Goal: Check status: Check status

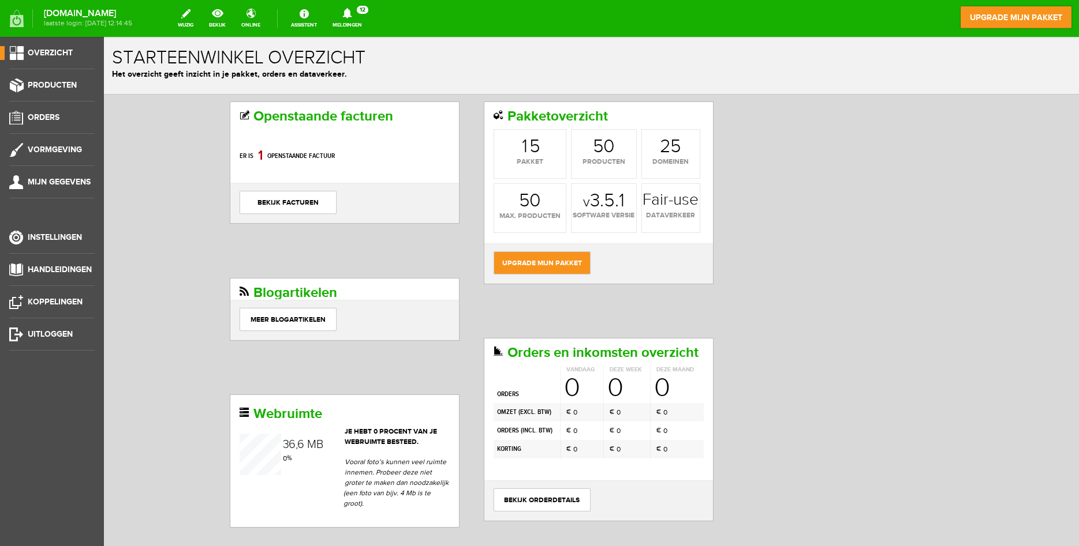
click at [139, 182] on div "Openstaande facturen Er is 8 0 1 openstaande factuur bekijk facturen Pakketover…" at bounding box center [591, 473] width 975 height 757
click at [45, 184] on span "Mijn gegevens" at bounding box center [59, 182] width 63 height 10
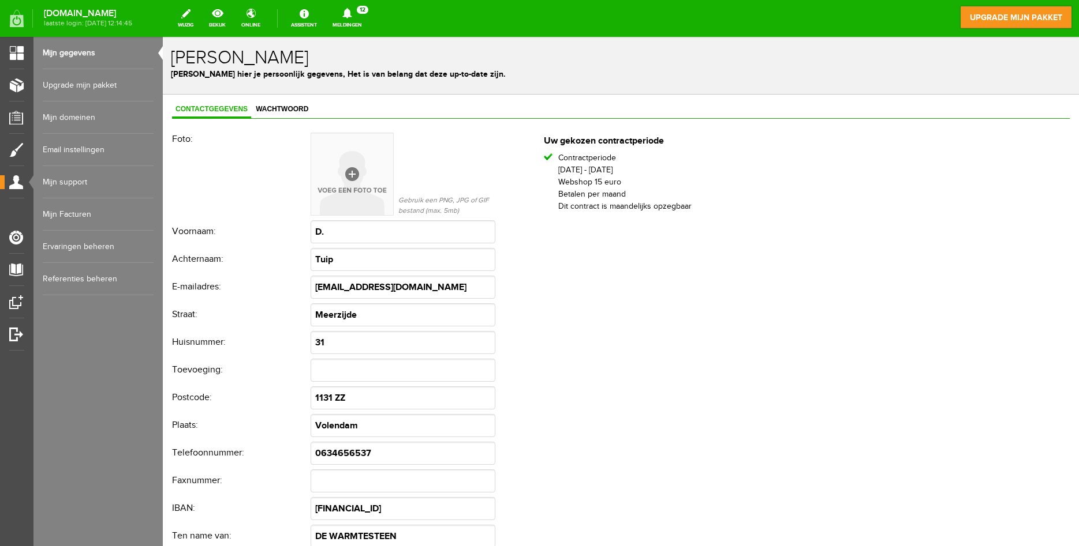
click at [74, 215] on link "Mijn Facturen" at bounding box center [98, 215] width 111 height 32
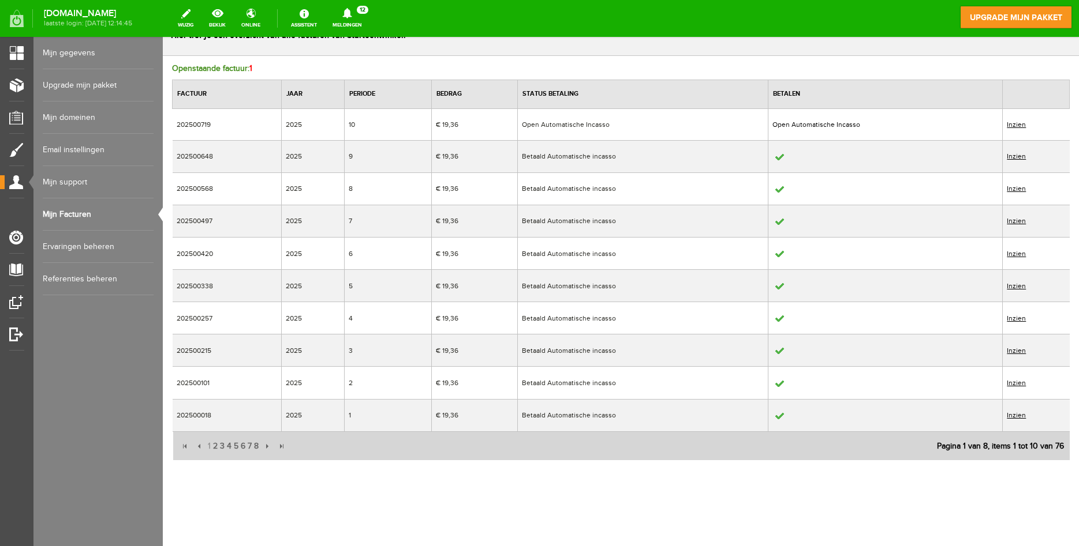
scroll to position [40, 0]
click at [268, 445] on input "button" at bounding box center [266, 445] width 13 height 13
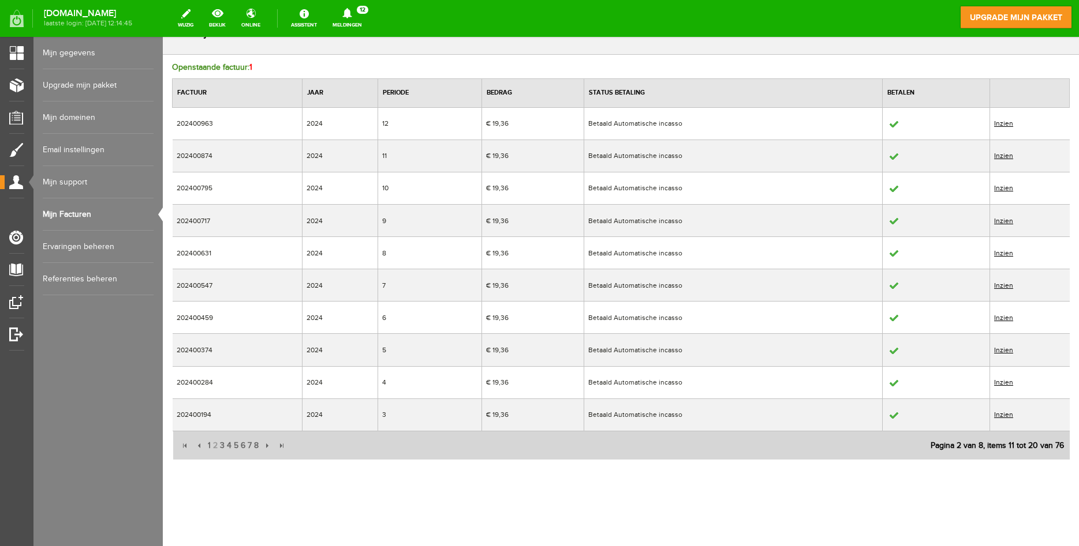
click at [1003, 123] on link "Inzien" at bounding box center [1003, 123] width 19 height 8
click at [268, 446] on input "button" at bounding box center [266, 446] width 13 height 13
click at [198, 448] on input "button" at bounding box center [200, 446] width 13 height 13
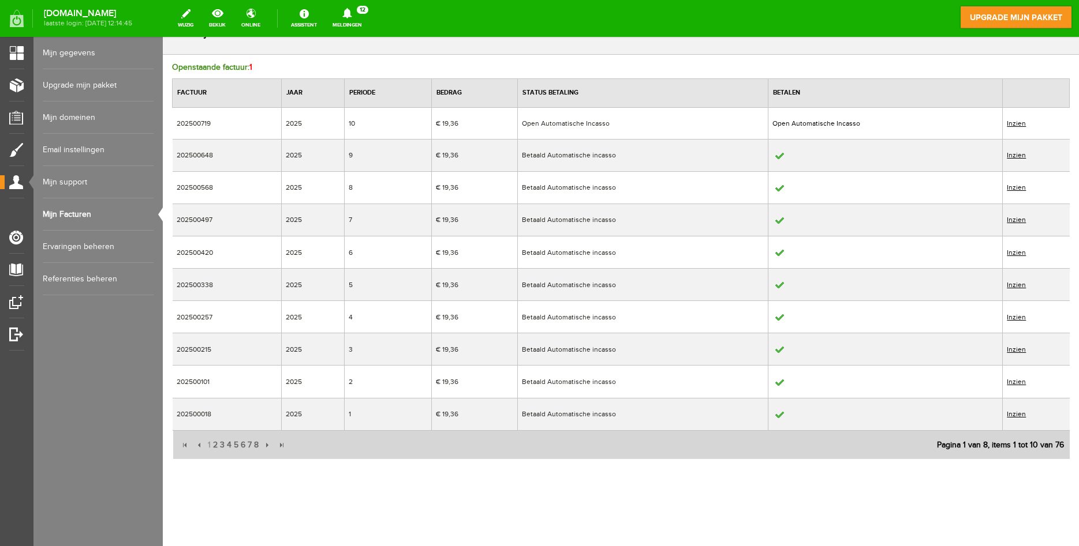
click at [1018, 252] on link "Inzien" at bounding box center [1015, 253] width 19 height 8
